Goal: Check status: Check status

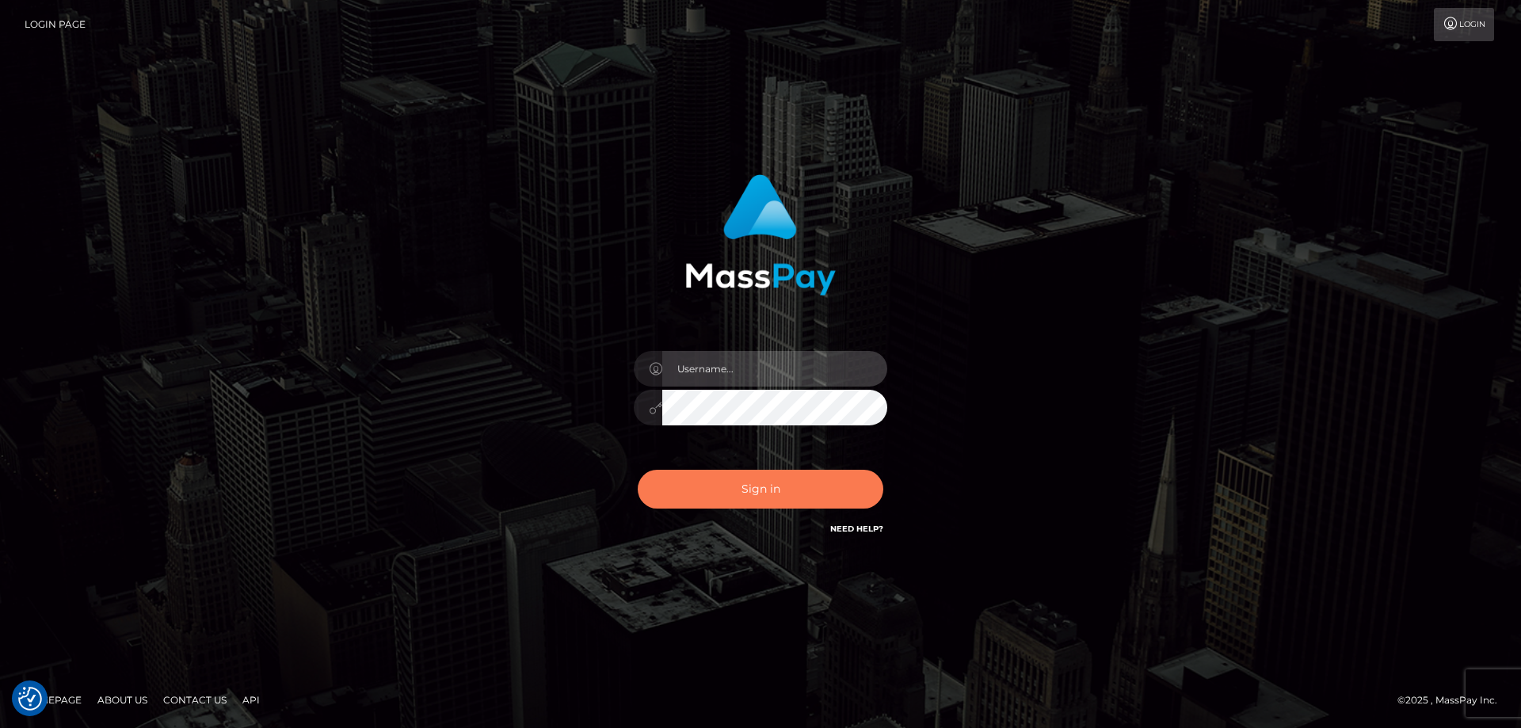
type input "Queen.megabonanza"
click at [772, 506] on button "Sign in" at bounding box center [761, 489] width 246 height 39
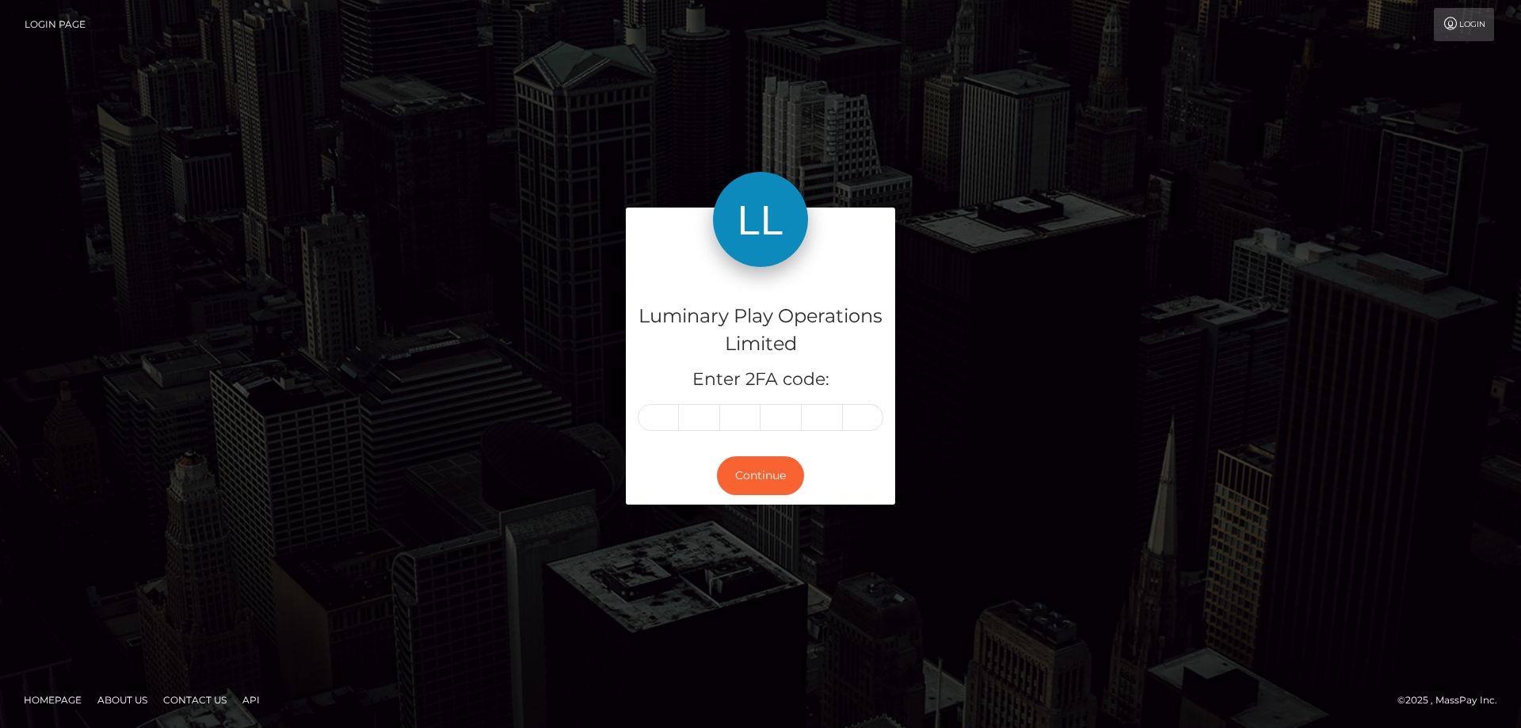
click at [675, 421] on input "text" at bounding box center [658, 417] width 41 height 27
type input "7"
type input "9"
type input "8"
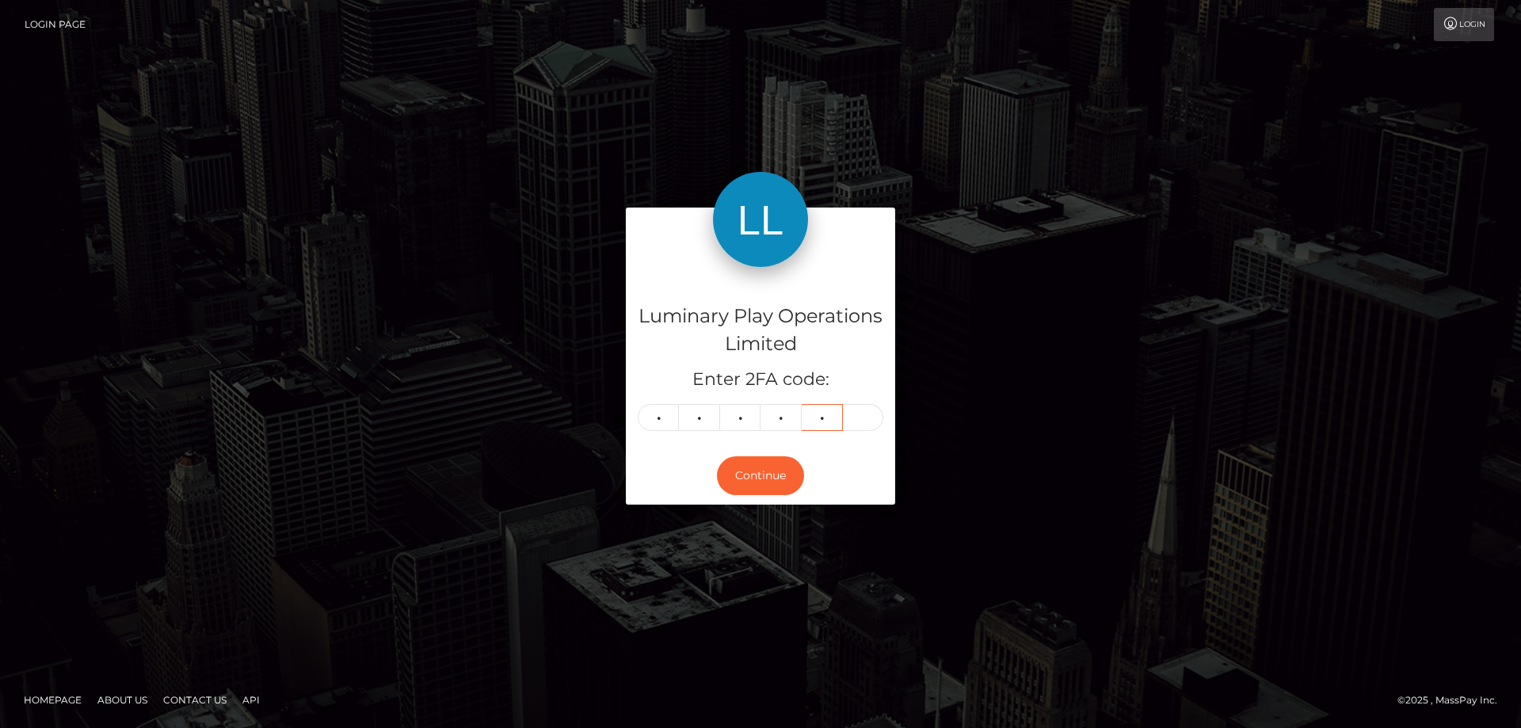
type input "4"
drag, startPoint x: 857, startPoint y: 426, endPoint x: 638, endPoint y: 407, distance: 220.2
click at [638, 407] on div "7 9 9 8 4" at bounding box center [761, 417] width 246 height 27
type input "7"
type input "9"
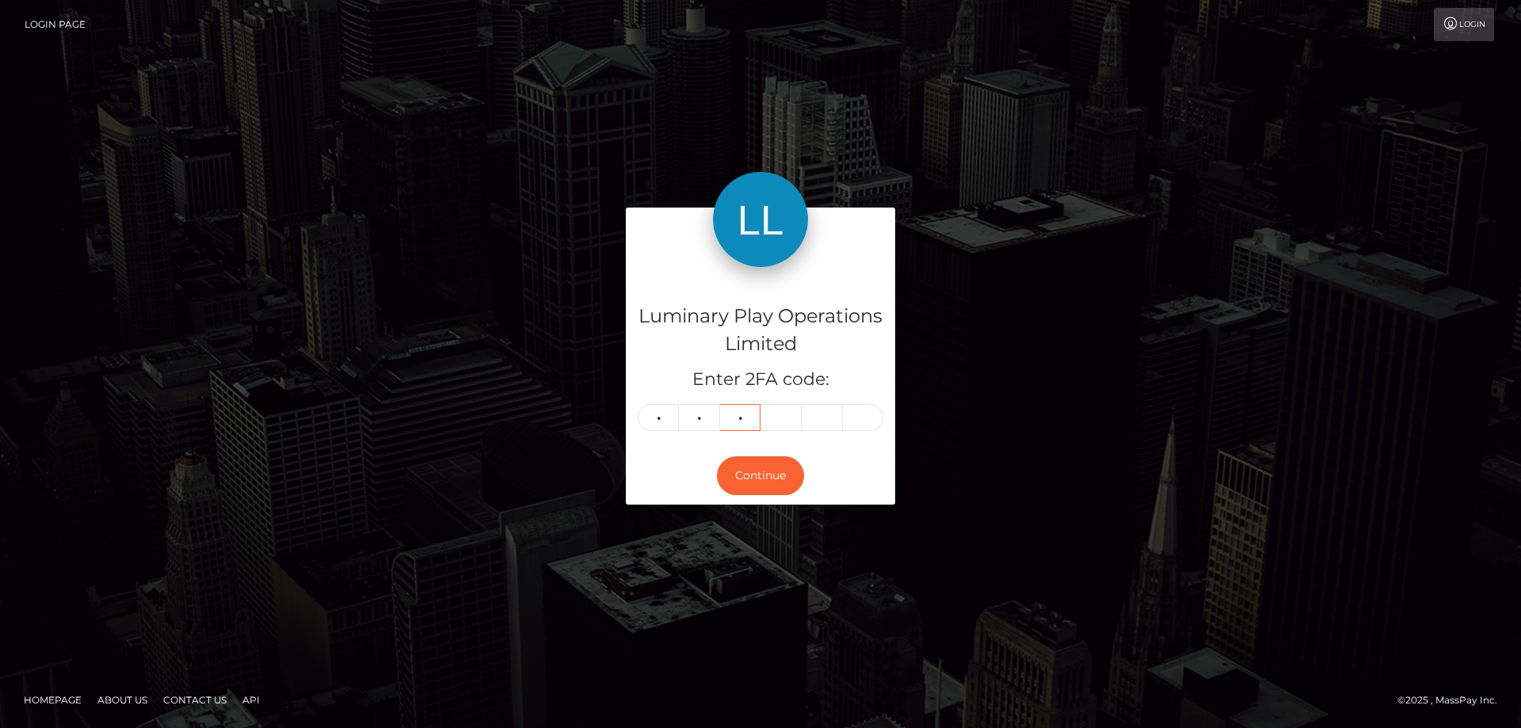
type input "9"
type input "8"
type input "4"
type input "7"
type input "9"
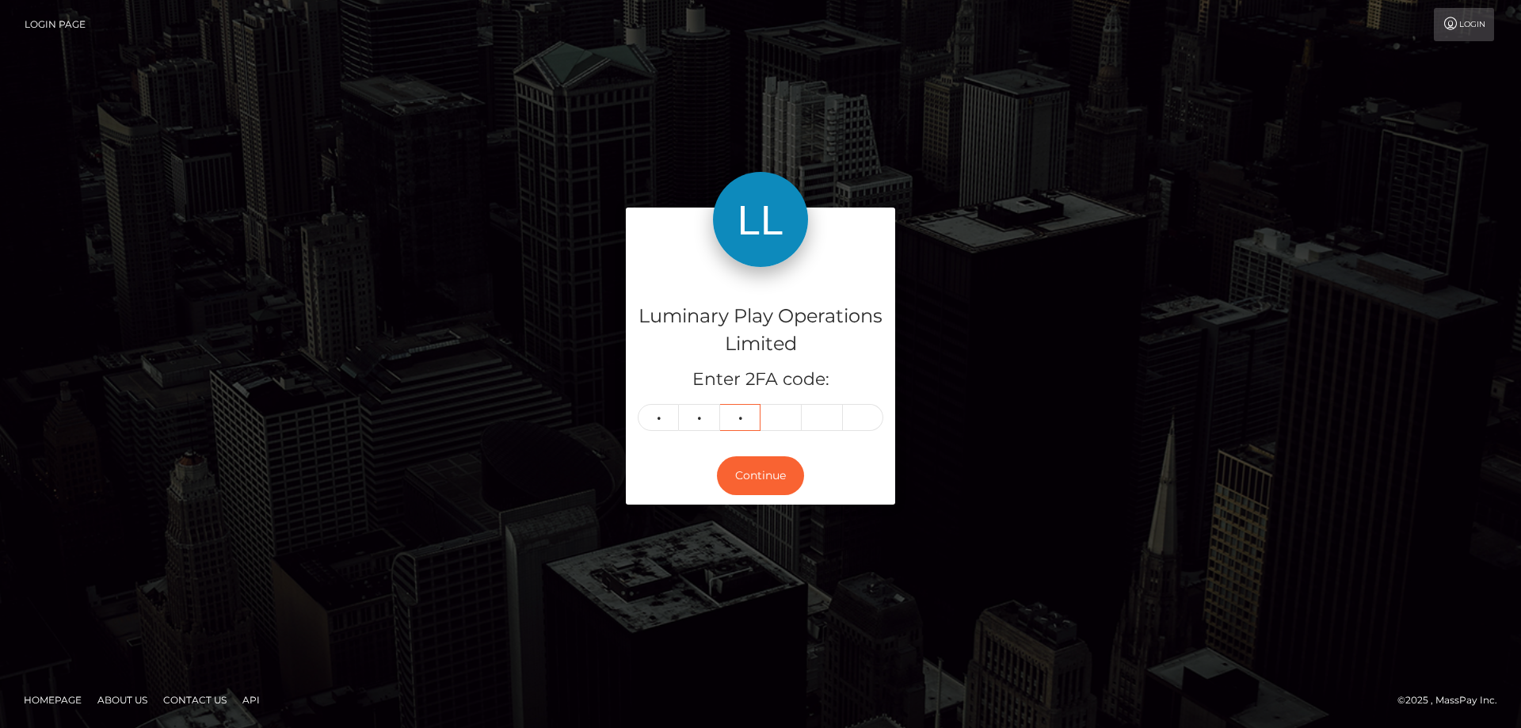
type input "8"
type input "9"
type input "8"
type input "4"
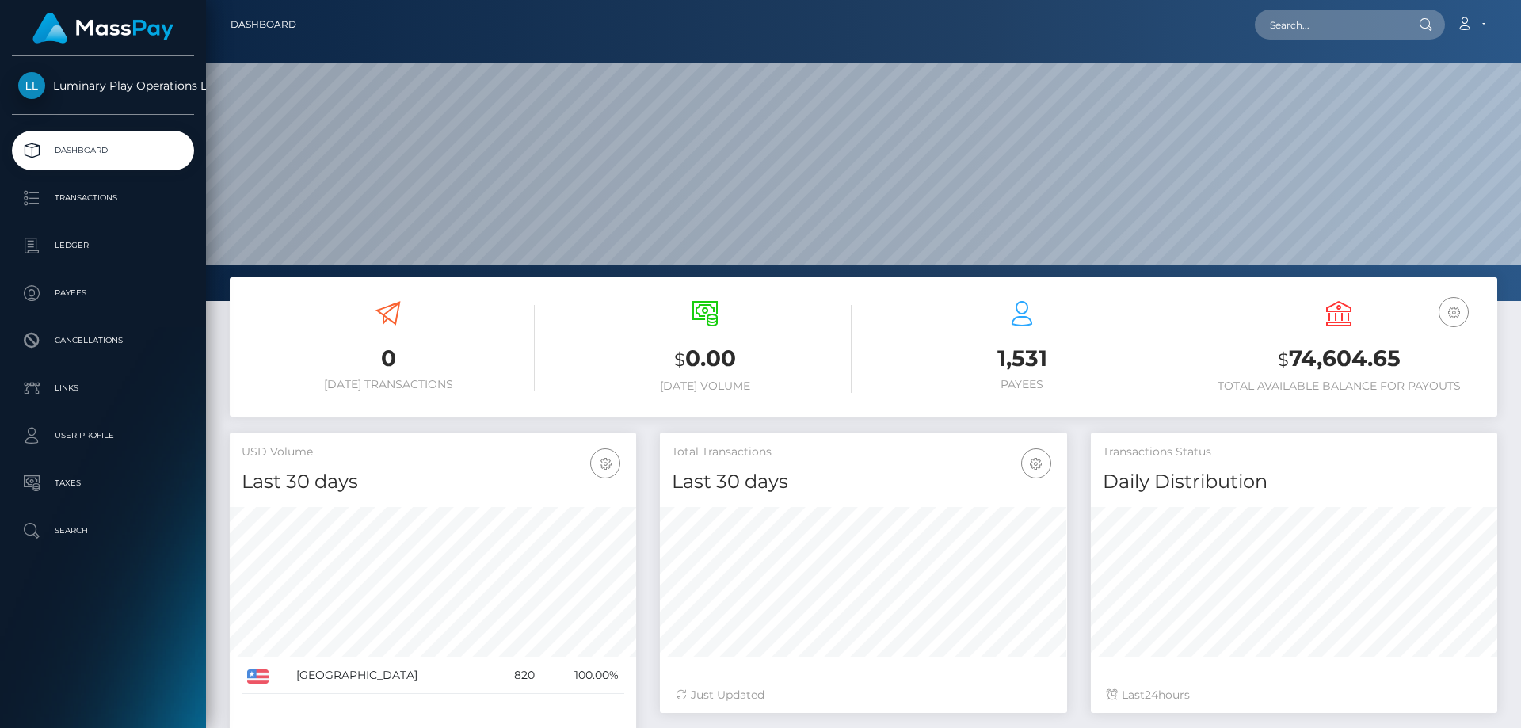
scroll to position [281, 407]
drag, startPoint x: 1422, startPoint y: 362, endPoint x: 1292, endPoint y: 360, distance: 129.9
click at [1292, 360] on h3 "$ 74,604.65" at bounding box center [1338, 359] width 293 height 32
copy h3 "74,604.65"
